Goal: Task Accomplishment & Management: Manage account settings

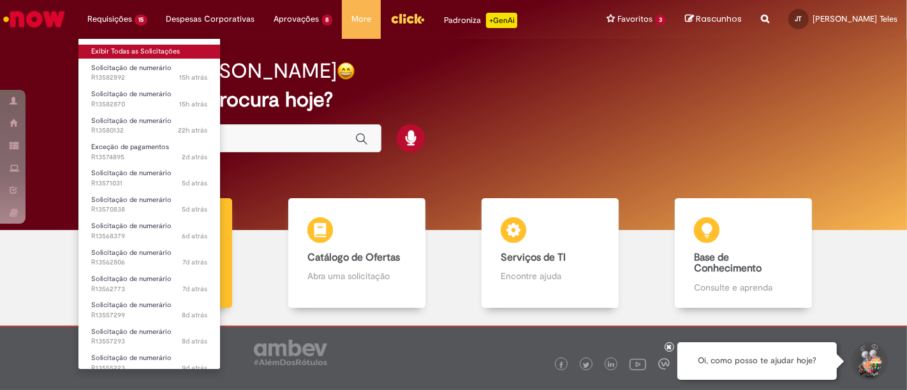
click at [125, 55] on link "Exibir Todas as Solicitações" at bounding box center [149, 52] width 142 height 14
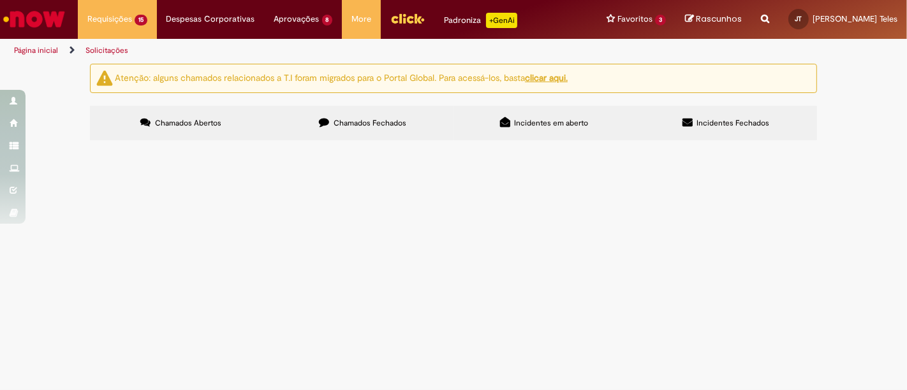
scroll to position [354, 0]
click at [0, 0] on span "Solicitação de numerário" at bounding box center [0, 0] width 0 height 0
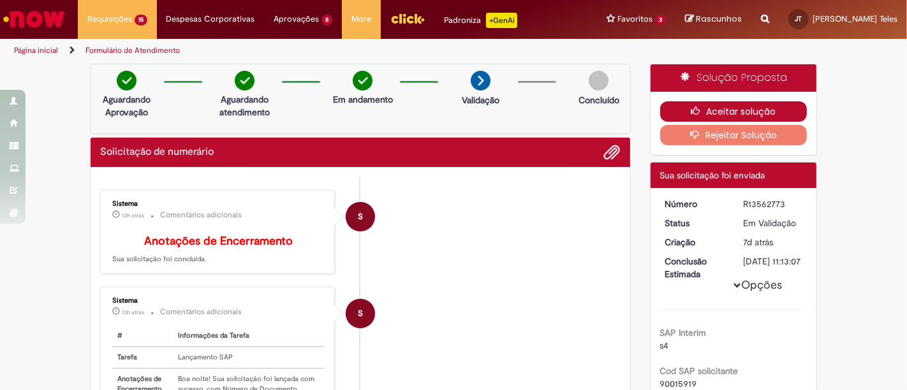
click at [732, 107] on button "Aceitar solução" at bounding box center [733, 111] width 147 height 20
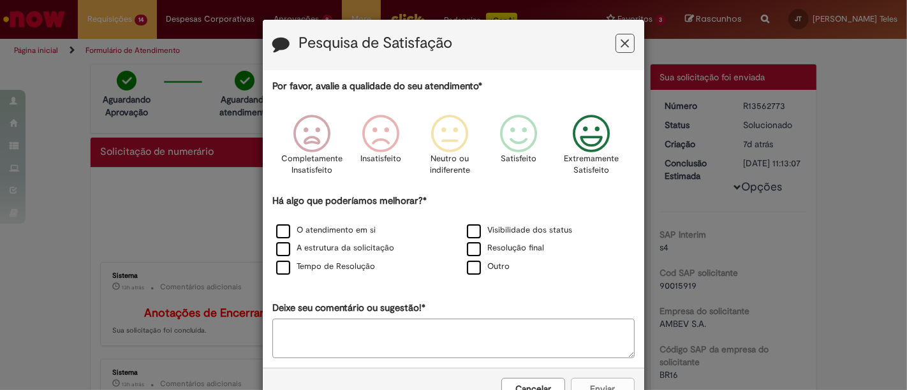
click at [590, 144] on icon "Feedback" at bounding box center [592, 134] width 48 height 38
click at [282, 229] on label "O atendimento em si" at bounding box center [325, 230] width 99 height 12
click at [281, 268] on label "Tempo de Resolução" at bounding box center [325, 267] width 99 height 12
click at [470, 249] on label "Resolução final" at bounding box center [505, 248] width 77 height 12
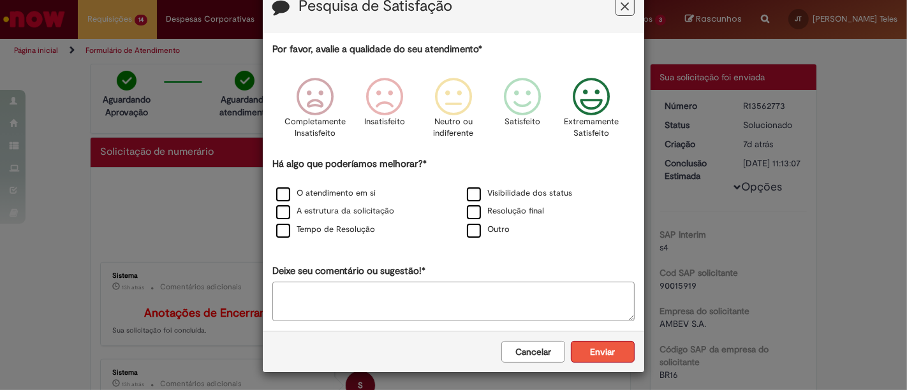
click at [606, 355] on button "Enviar" at bounding box center [603, 352] width 64 height 22
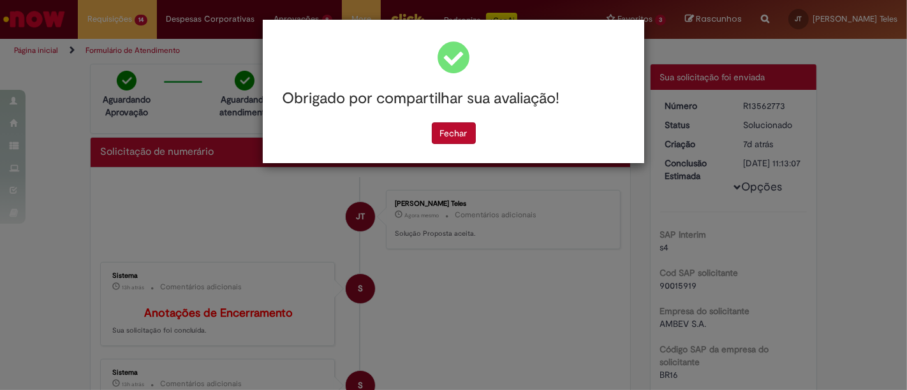
scroll to position [0, 0]
click at [460, 130] on button "Fechar" at bounding box center [454, 133] width 44 height 22
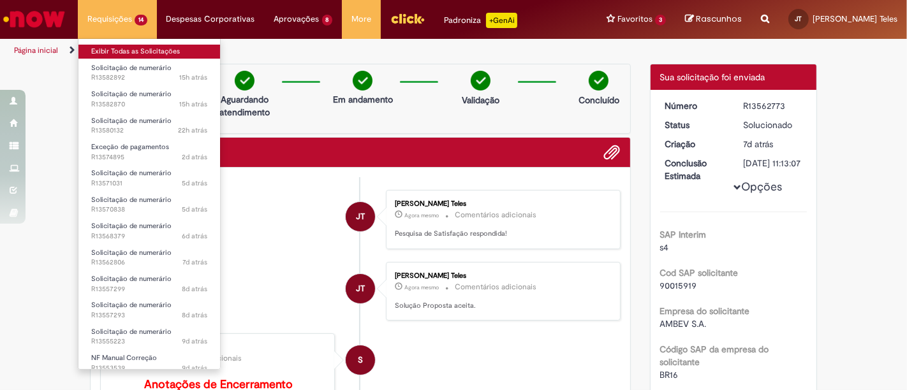
click at [107, 54] on link "Exibir Todas as Solicitações" at bounding box center [149, 52] width 142 height 14
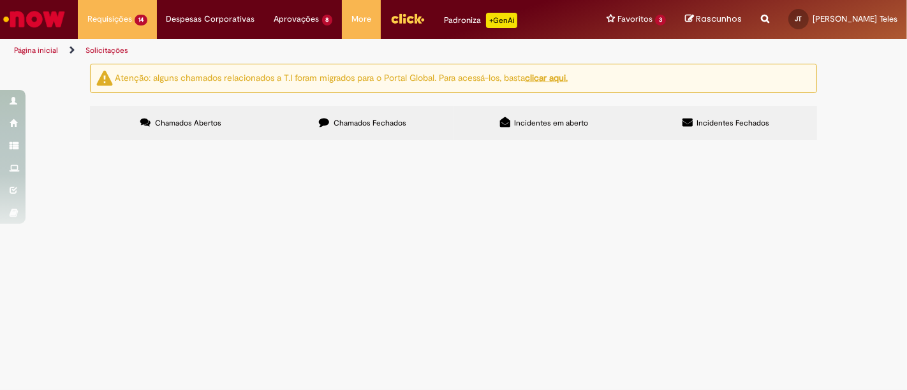
scroll to position [283, 0]
click at [0, 0] on span "R13562806" at bounding box center [0, 0] width 0 height 0
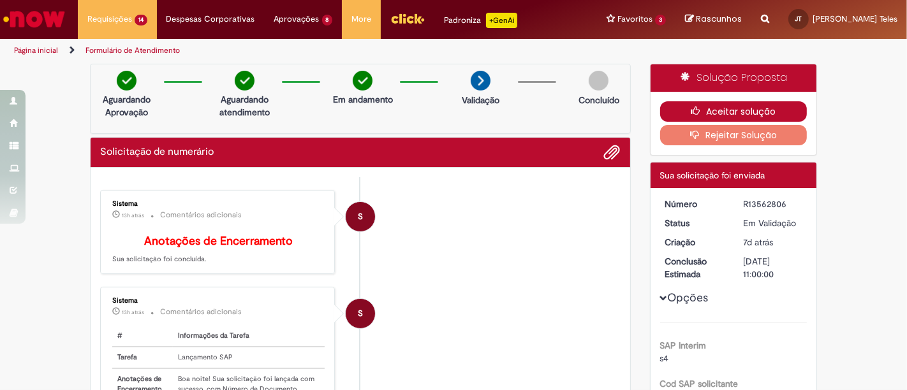
click at [712, 107] on button "Aceitar solução" at bounding box center [733, 111] width 147 height 20
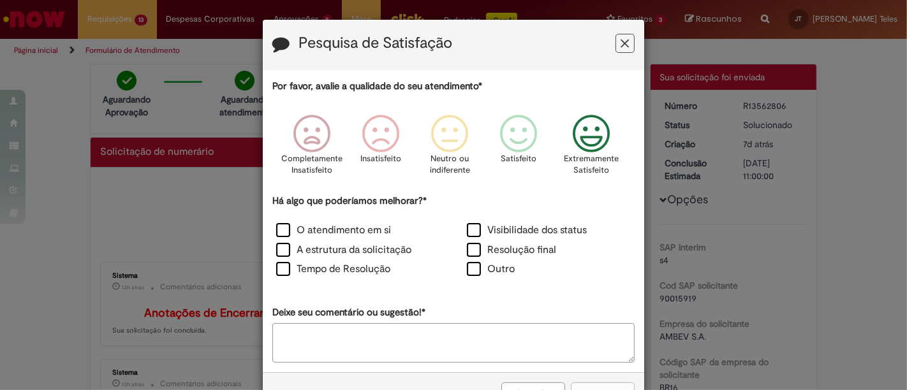
click at [590, 124] on icon "Feedback" at bounding box center [592, 134] width 48 height 38
click at [277, 232] on label "O atendimento em si" at bounding box center [333, 230] width 115 height 15
click at [277, 264] on label "Tempo de Resolução" at bounding box center [333, 269] width 114 height 15
click at [471, 249] on label "Resolução final" at bounding box center [511, 250] width 89 height 15
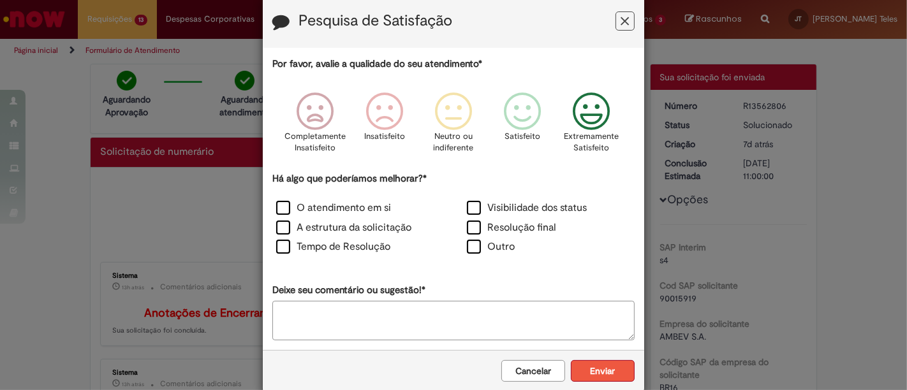
scroll to position [41, 0]
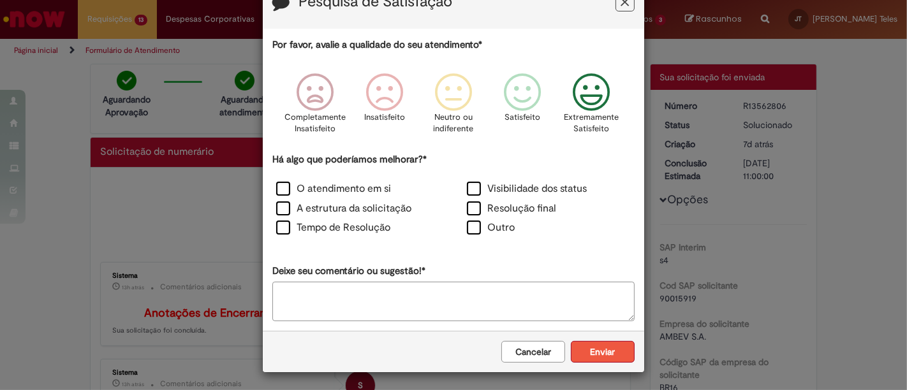
click at [605, 351] on button "Enviar" at bounding box center [603, 352] width 64 height 22
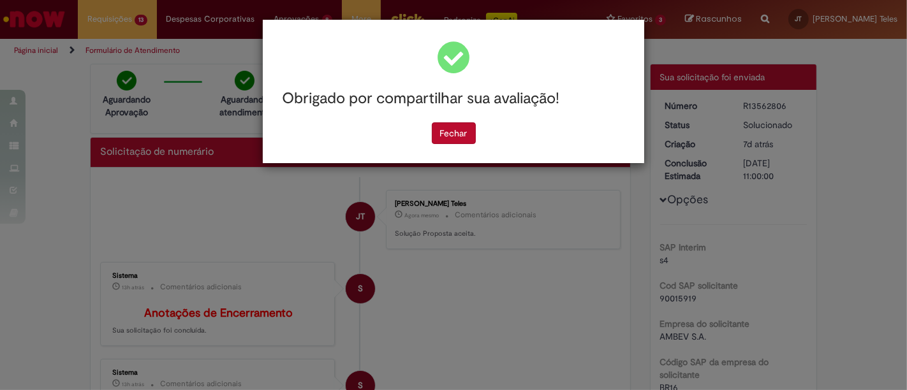
scroll to position [0, 0]
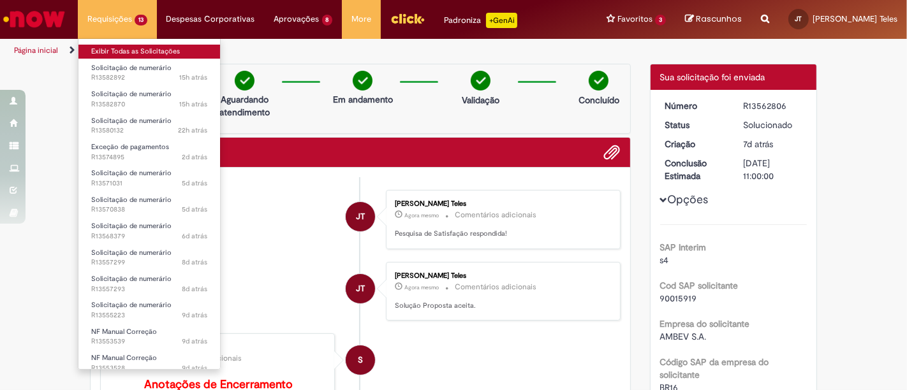
click at [120, 46] on link "Exibir Todas as Solicitações" at bounding box center [149, 52] width 142 height 14
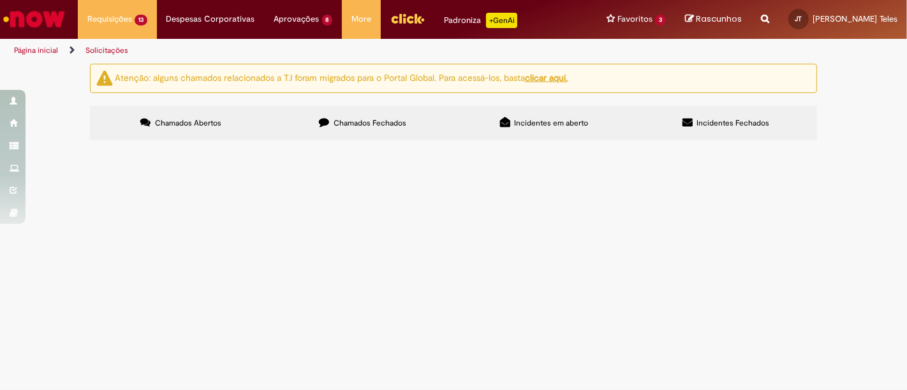
scroll to position [212, 0]
click at [0, 0] on span "R13555223" at bounding box center [0, 0] width 0 height 0
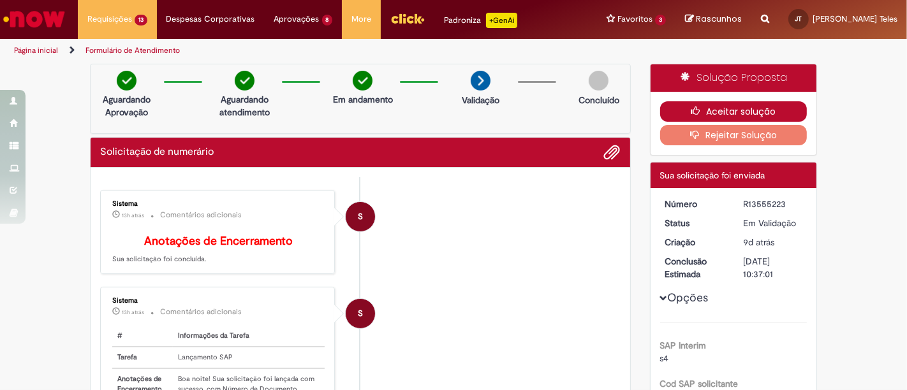
click at [718, 107] on button "Aceitar solução" at bounding box center [733, 111] width 147 height 20
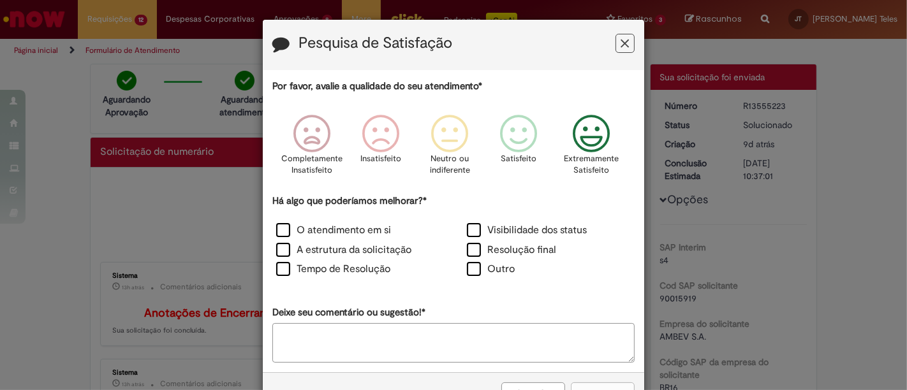
drag, startPoint x: 588, startPoint y: 124, endPoint x: 558, endPoint y: 140, distance: 33.7
click at [588, 124] on icon "Feedback" at bounding box center [592, 134] width 48 height 38
click at [276, 230] on label "O atendimento em si" at bounding box center [333, 230] width 115 height 15
click at [276, 268] on label "Tempo de Resolução" at bounding box center [333, 269] width 114 height 15
click at [468, 248] on label "Resolução final" at bounding box center [511, 250] width 89 height 15
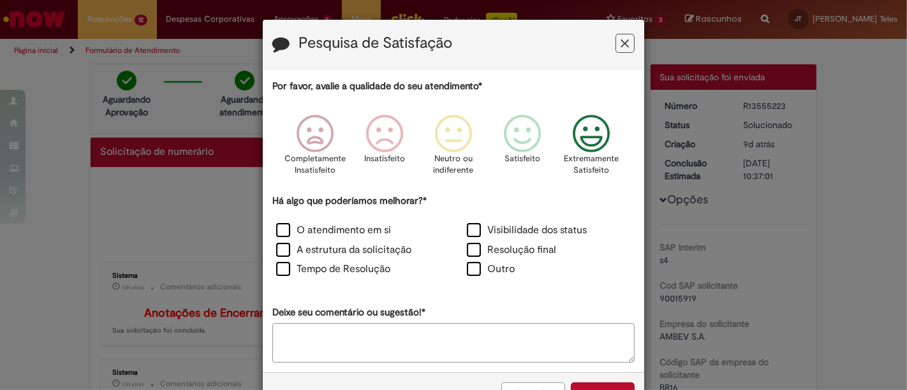
scroll to position [41, 0]
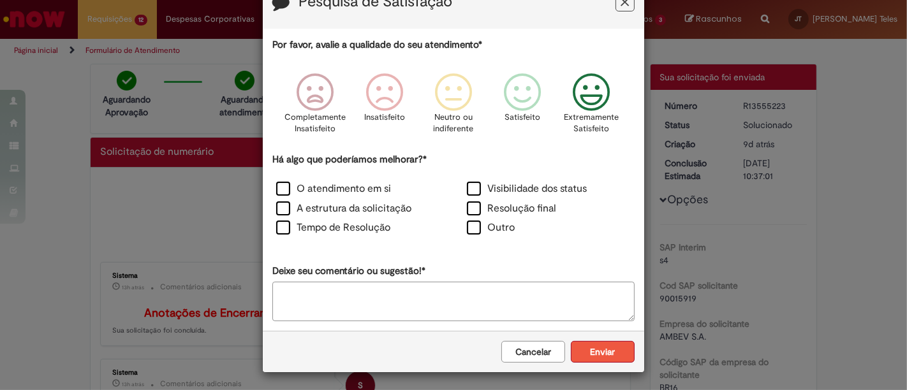
click at [598, 355] on button "Enviar" at bounding box center [603, 352] width 64 height 22
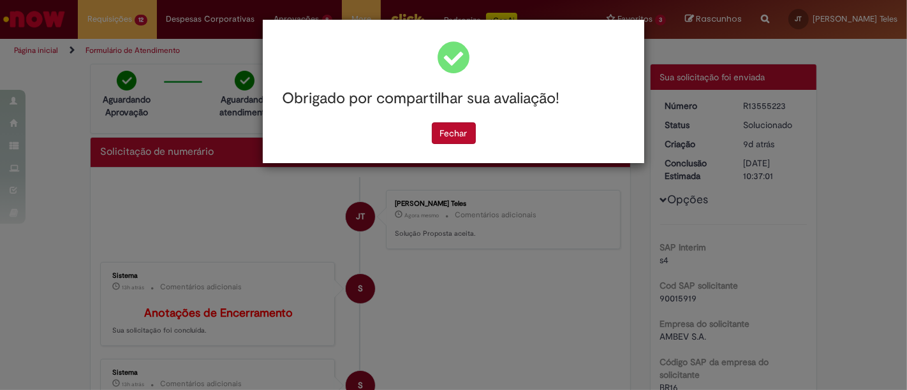
scroll to position [0, 0]
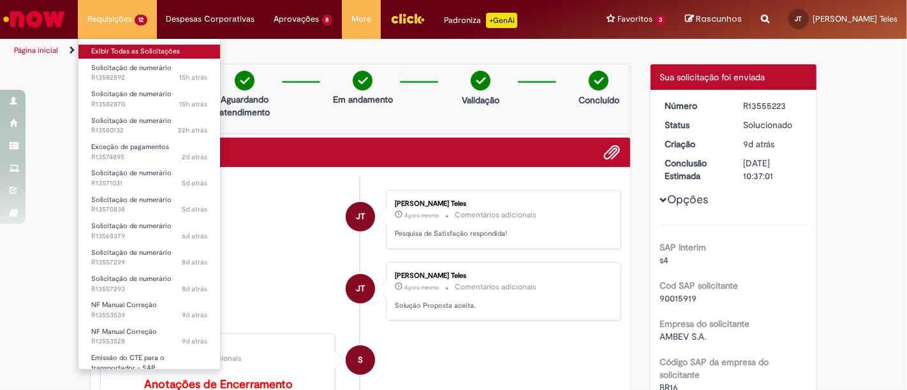
click at [115, 51] on link "Exibir Todas as Solicitações" at bounding box center [149, 52] width 142 height 14
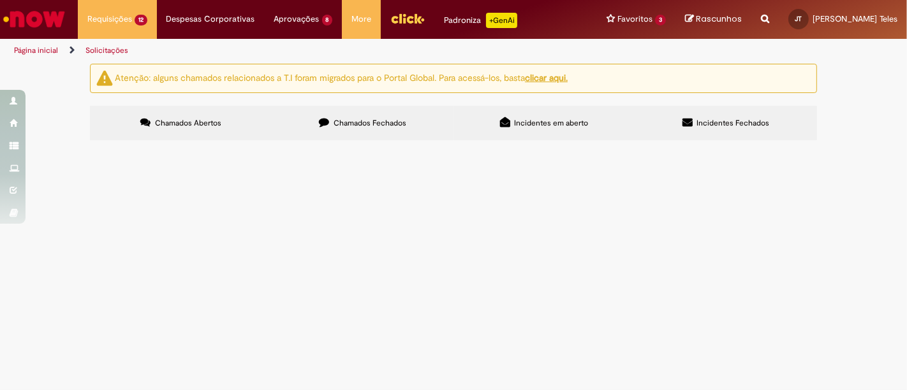
scroll to position [275, 0]
click at [0, 0] on span "R13557293" at bounding box center [0, 0] width 0 height 0
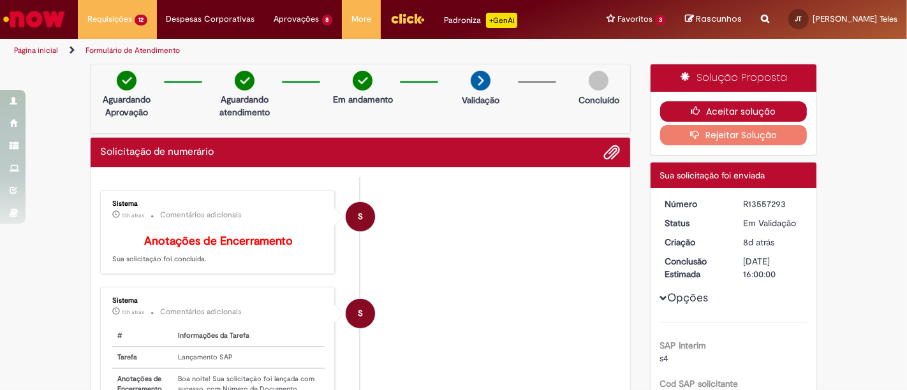
click at [741, 107] on button "Aceitar solução" at bounding box center [733, 111] width 147 height 20
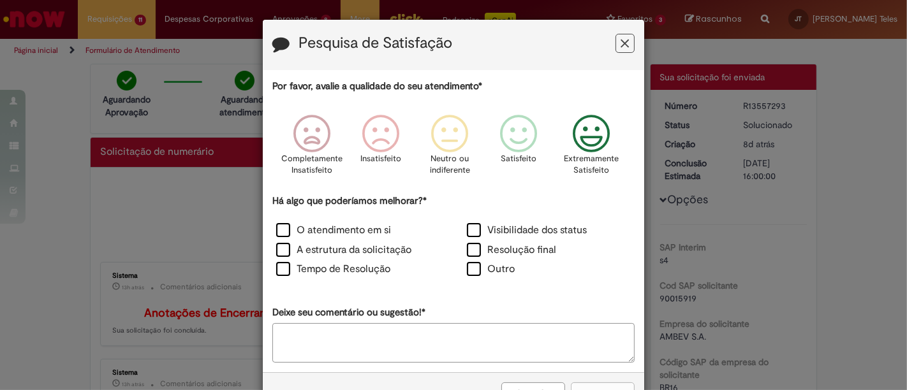
click at [592, 141] on icon "Feedback" at bounding box center [592, 134] width 48 height 38
click at [277, 230] on label "O atendimento em si" at bounding box center [333, 230] width 115 height 15
click at [278, 270] on label "Tempo de Resolução" at bounding box center [333, 269] width 114 height 15
click at [469, 249] on label "Resolução final" at bounding box center [511, 250] width 89 height 15
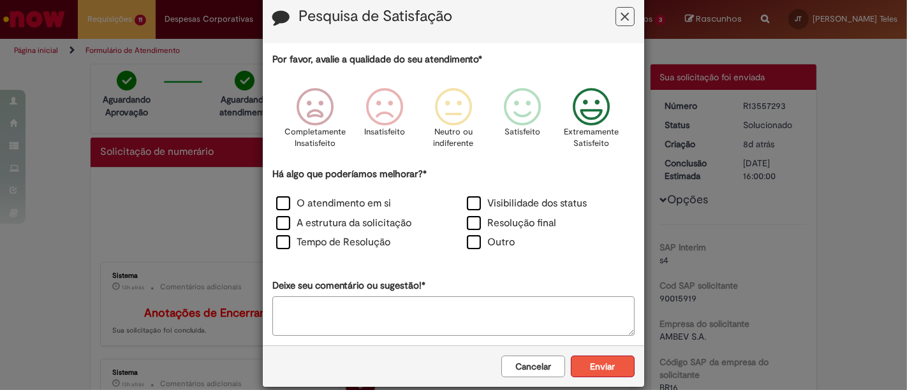
scroll to position [41, 0]
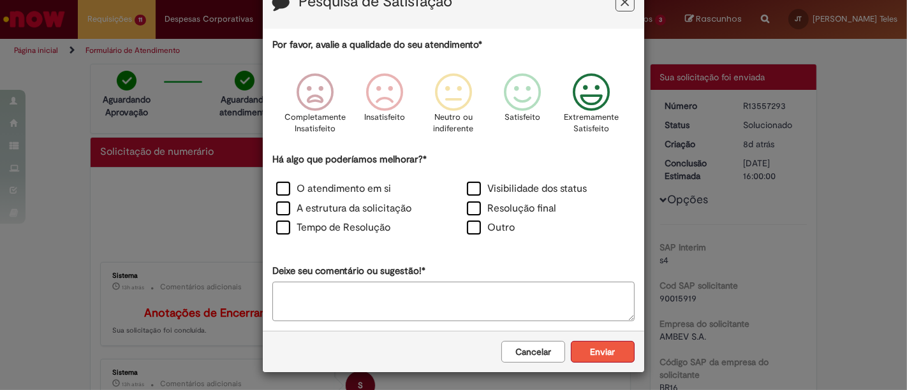
click at [593, 351] on button "Enviar" at bounding box center [603, 352] width 64 height 22
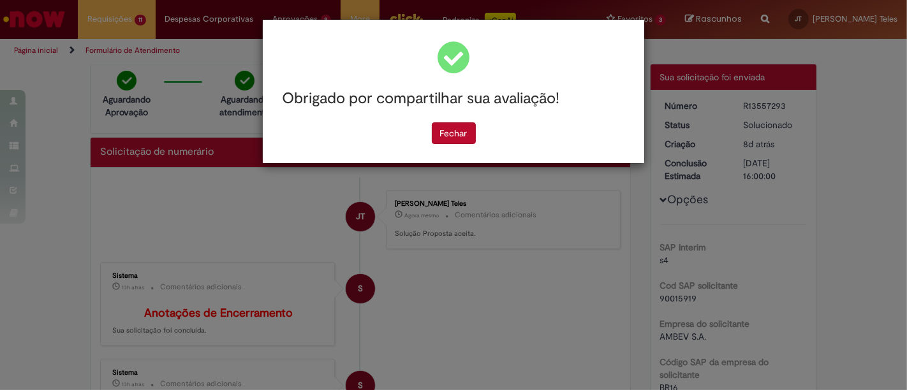
scroll to position [0, 0]
click at [462, 138] on button "Fechar" at bounding box center [454, 133] width 44 height 22
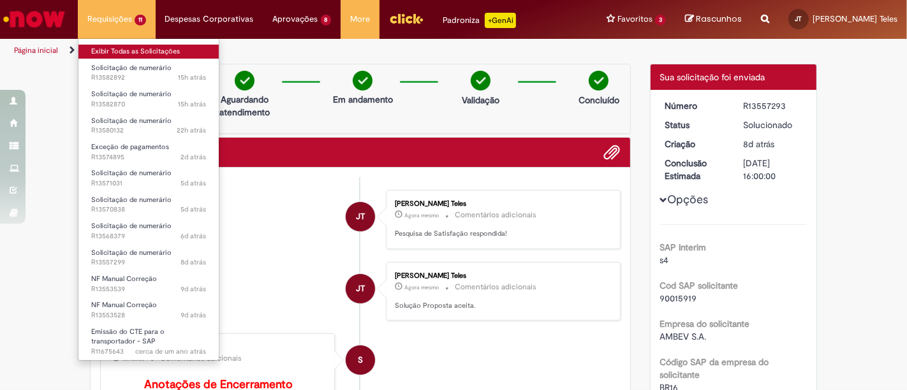
click at [117, 48] on link "Exibir Todas as Solicitações" at bounding box center [148, 52] width 140 height 14
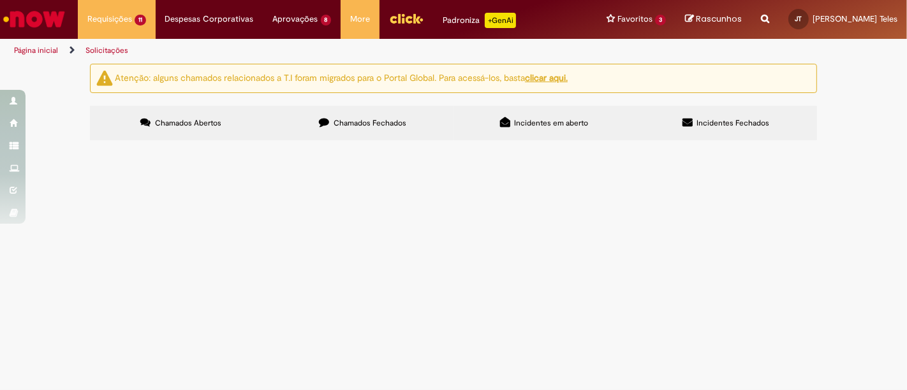
scroll to position [212, 0]
click at [0, 0] on span "R13557299" at bounding box center [0, 0] width 0 height 0
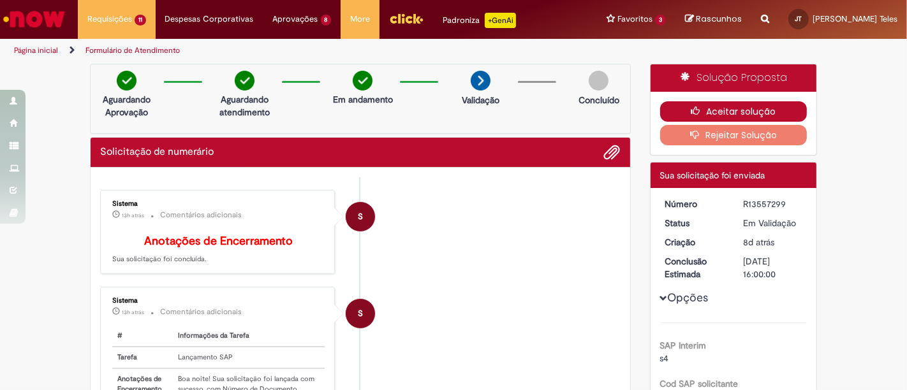
click at [749, 111] on button "Aceitar solução" at bounding box center [733, 111] width 147 height 20
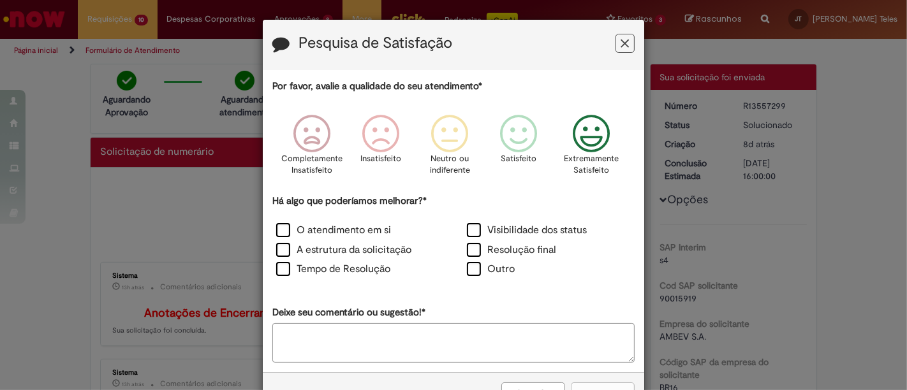
click at [582, 131] on icon "Feedback" at bounding box center [592, 134] width 48 height 38
click at [277, 235] on label "O atendimento em si" at bounding box center [333, 230] width 115 height 15
drag, startPoint x: 277, startPoint y: 267, endPoint x: 300, endPoint y: 271, distance: 24.0
click at [277, 268] on label "Tempo de Resolução" at bounding box center [333, 269] width 114 height 15
click at [486, 251] on label "Resolução final" at bounding box center [511, 250] width 89 height 15
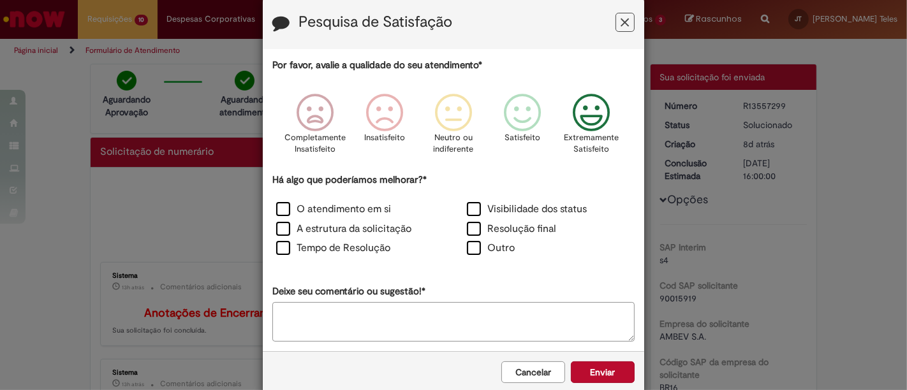
scroll to position [41, 0]
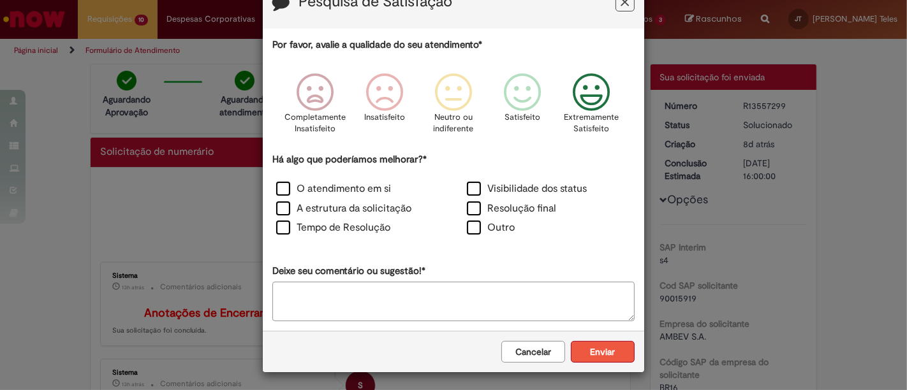
click at [600, 354] on button "Enviar" at bounding box center [603, 352] width 64 height 22
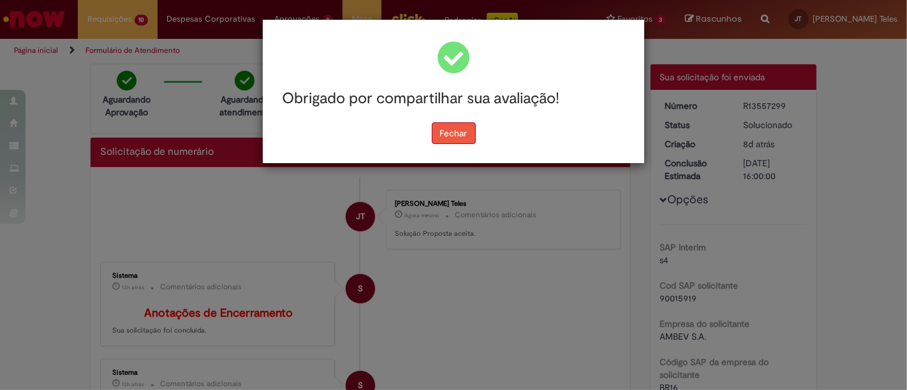
click at [460, 133] on button "Fechar" at bounding box center [454, 133] width 44 height 22
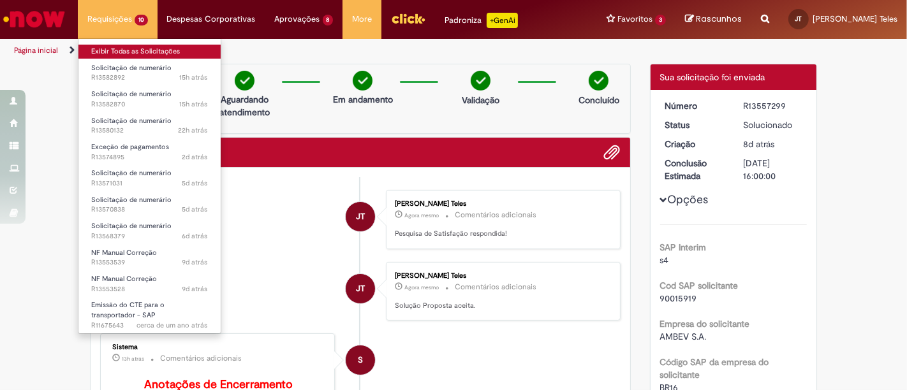
click at [101, 48] on link "Exibir Todas as Solicitações" at bounding box center [149, 52] width 142 height 14
